Goal: Ask a question

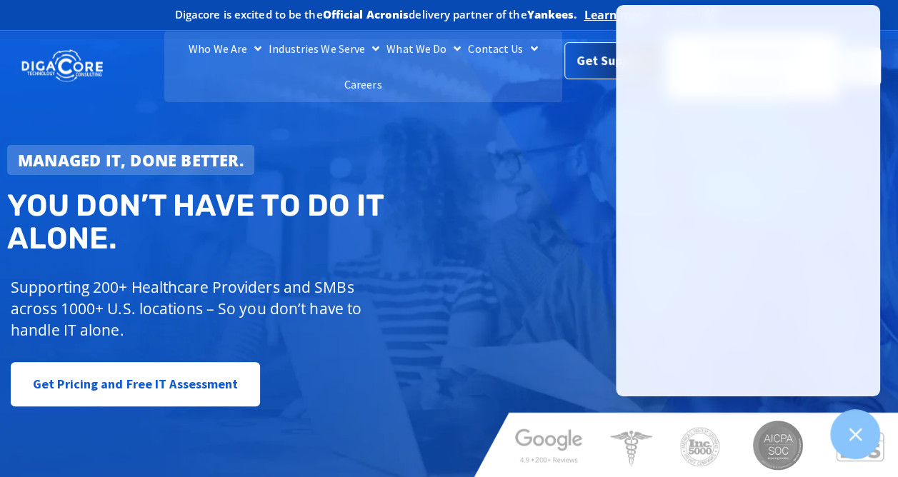
click at [601, 64] on span "Get Support" at bounding box center [611, 63] width 71 height 29
drag, startPoint x: 548, startPoint y: 341, endPoint x: 504, endPoint y: 248, distance: 103.2
click at [504, 248] on div "Managed IT, done better. You don’t have to do IT alone. Supporting 200+ Healthc…" at bounding box center [449, 258] width 898 height 439
click at [599, 64] on span "Get Support" at bounding box center [611, 60] width 71 height 29
